Goal: Information Seeking & Learning: Learn about a topic

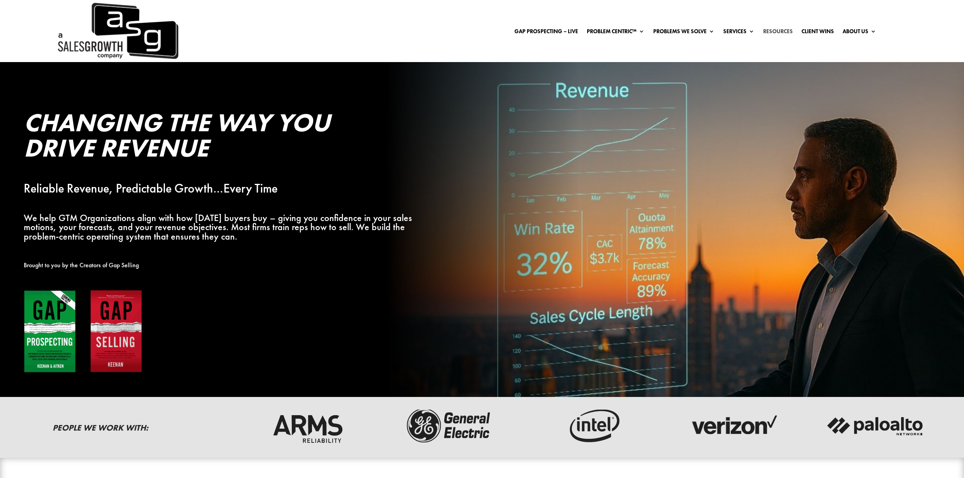
click at [777, 29] on link "Resources" at bounding box center [778, 32] width 30 height 9
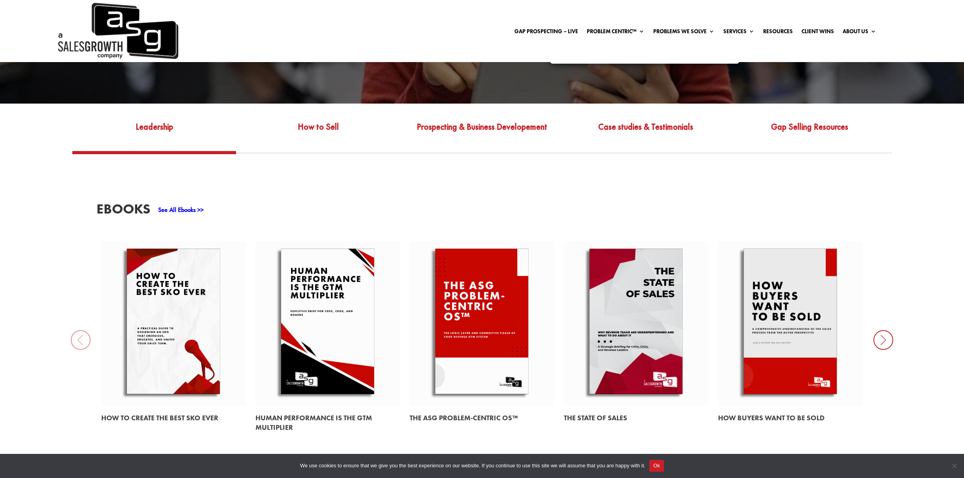
scroll to position [350, 0]
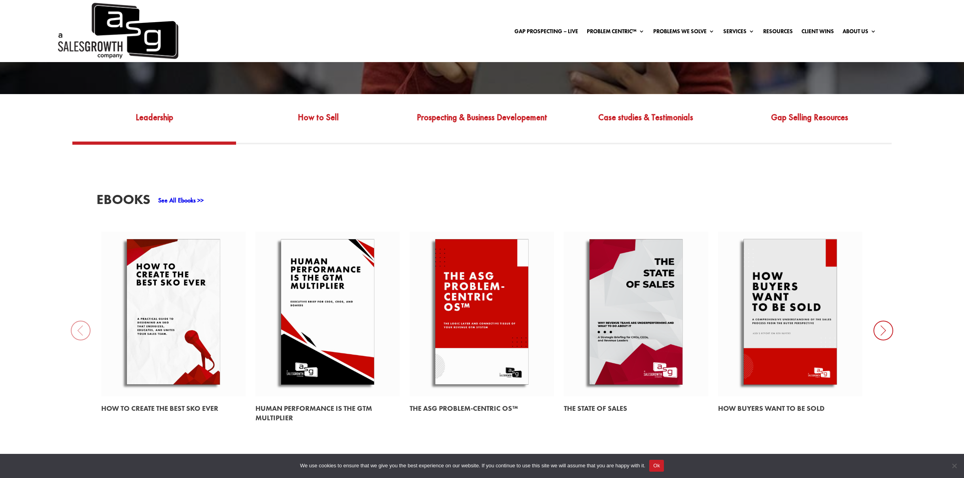
click at [185, 320] on link at bounding box center [173, 314] width 144 height 165
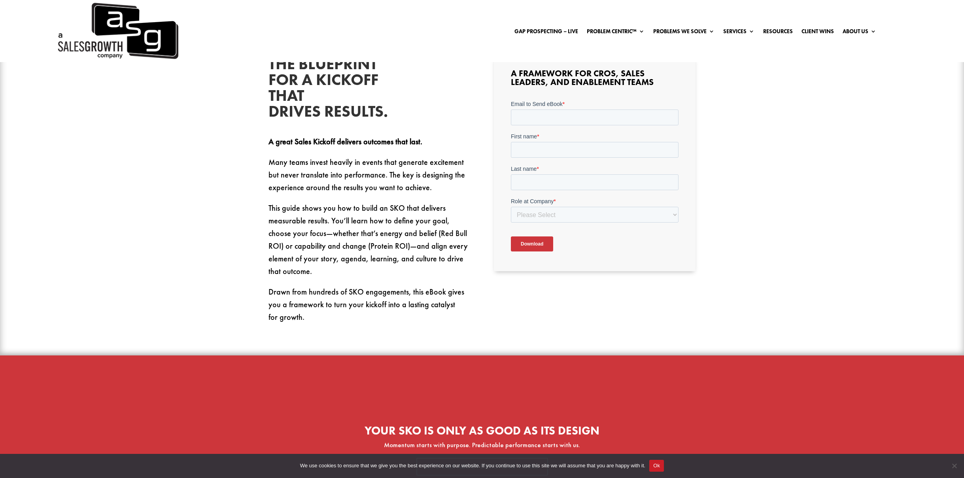
scroll to position [278, 0]
